Goal: Navigation & Orientation: Understand site structure

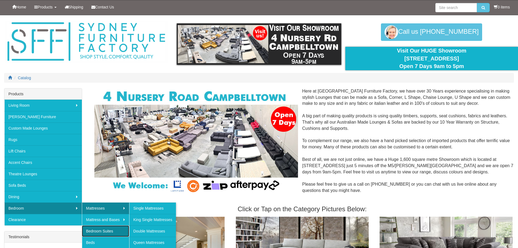
click at [95, 228] on link "Bedroom Suites" at bounding box center [105, 230] width 47 height 11
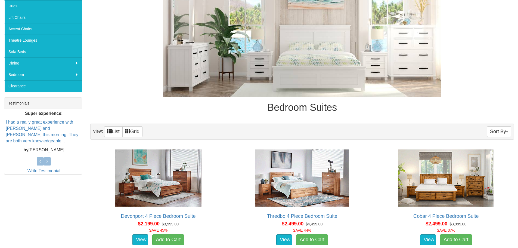
scroll to position [82, 0]
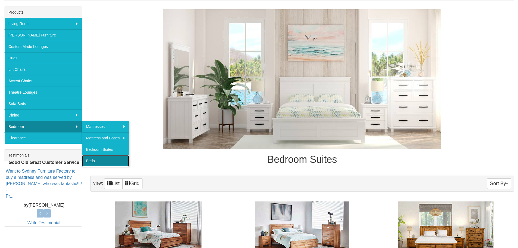
click at [88, 161] on link "Beds" at bounding box center [105, 160] width 47 height 11
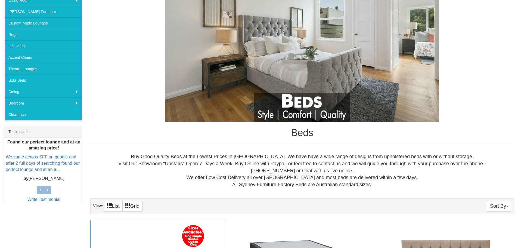
scroll to position [17, 0]
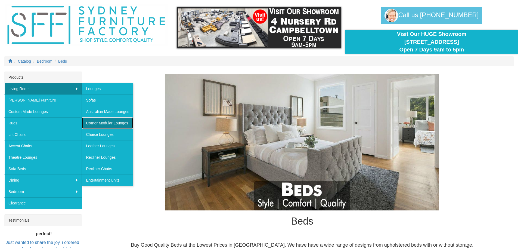
click at [98, 119] on link "Corner Modular Lounges" at bounding box center [107, 122] width 51 height 11
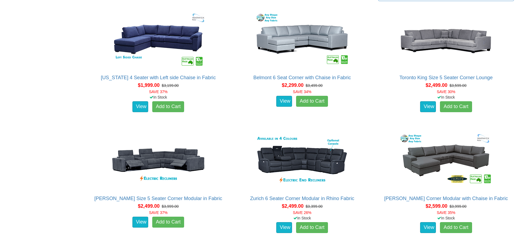
scroll to position [543, 0]
